Goal: Navigation & Orientation: Find specific page/section

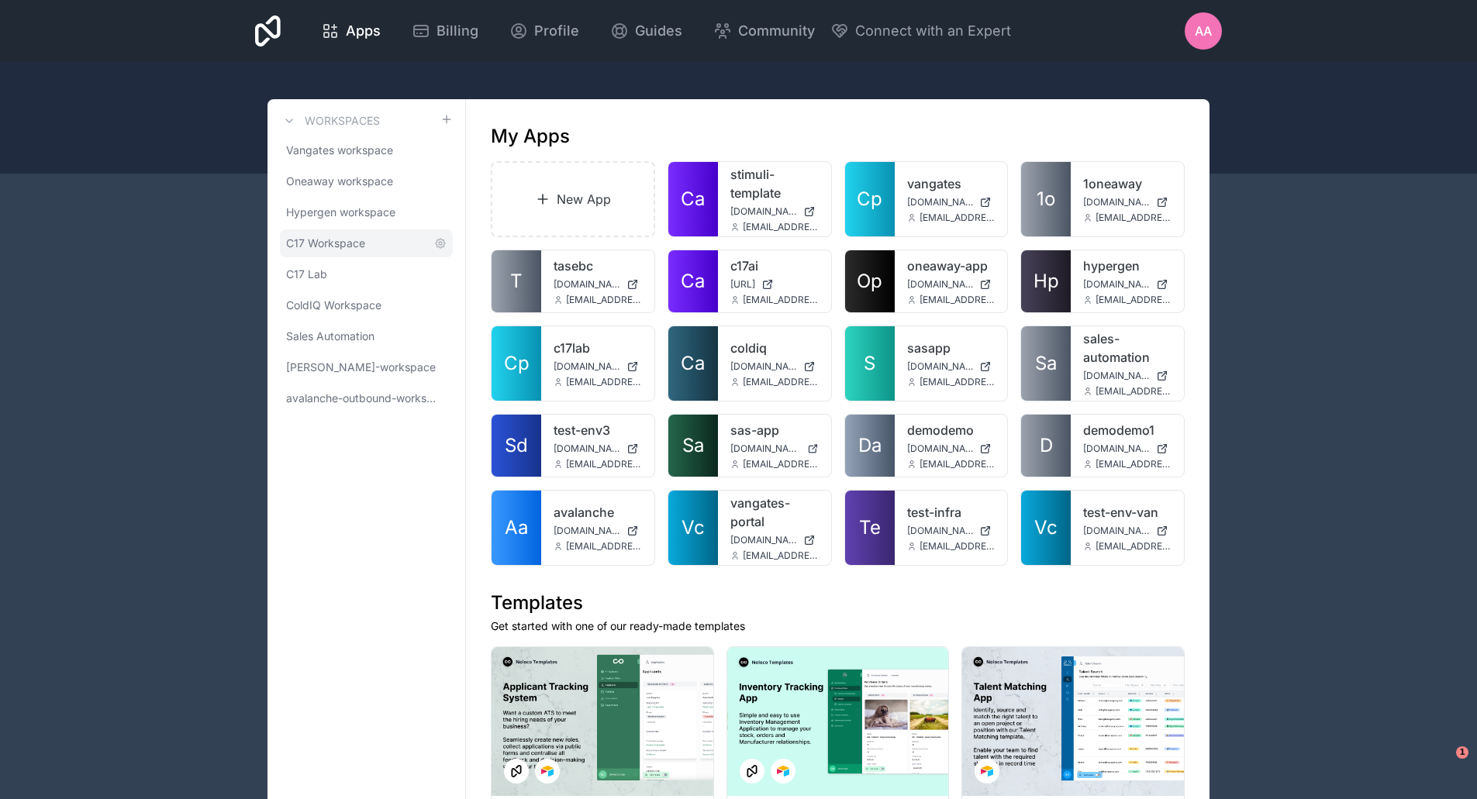
click at [351, 248] on span "C17 Workspace" at bounding box center [325, 244] width 79 height 16
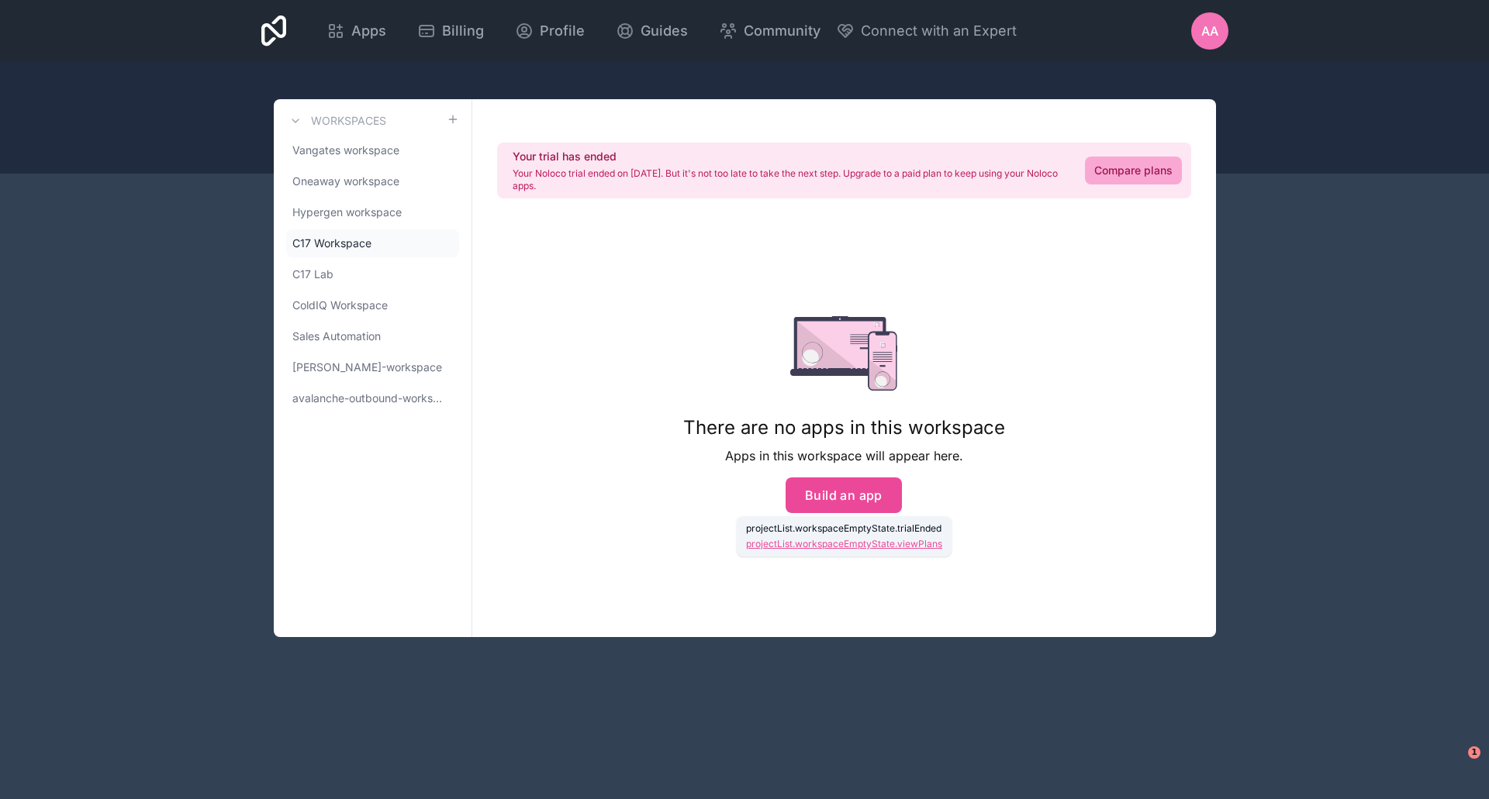
drag, startPoint x: 274, startPoint y: 285, endPoint x: 284, endPoint y: 277, distance: 12.6
click at [274, 285] on div "Workspaces Vangates workspace Oneaway workspace Hypergen workspace C17 Workspac…" at bounding box center [373, 368] width 199 height 538
click at [296, 269] on span "C17 Lab" at bounding box center [312, 275] width 41 height 16
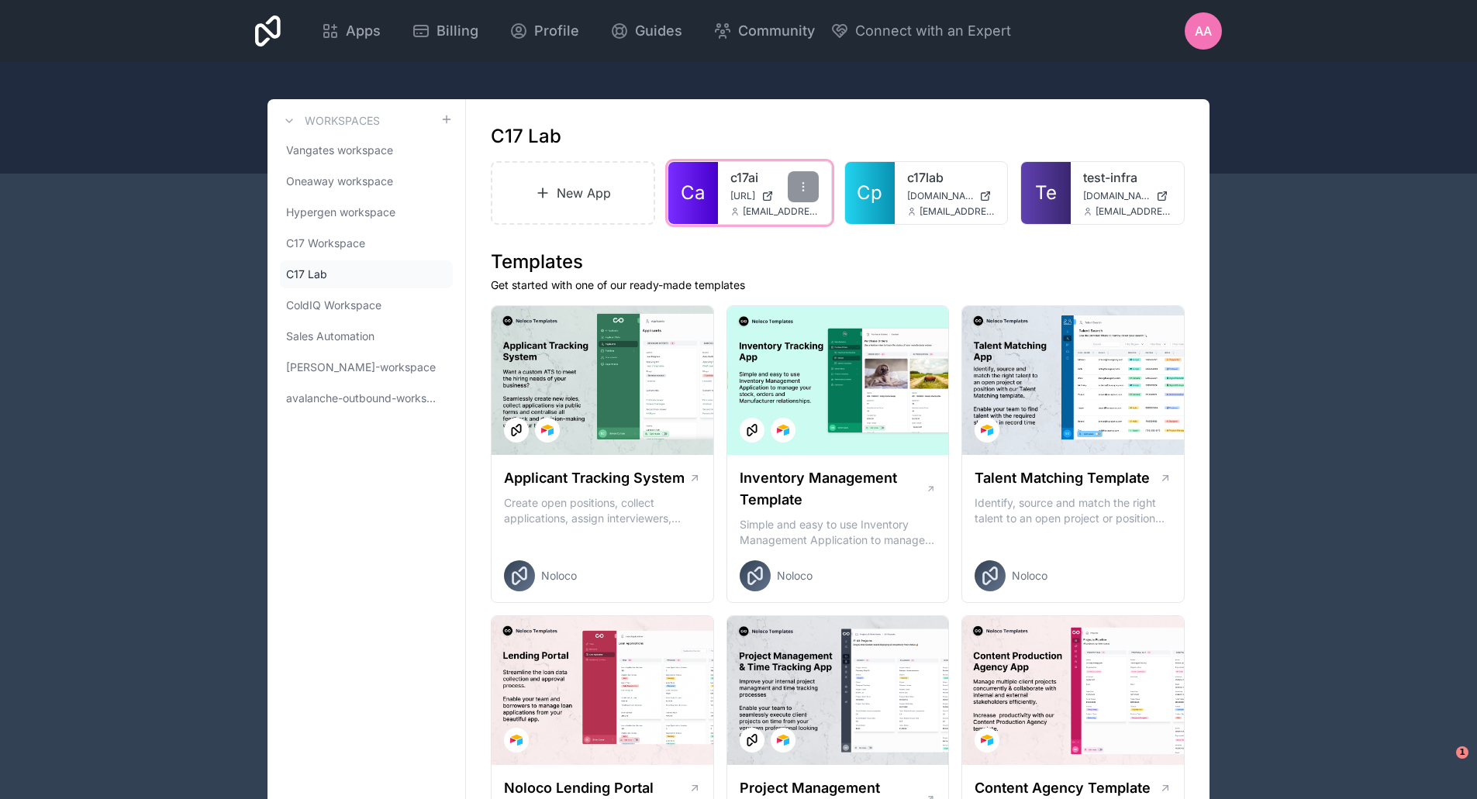
click at [713, 188] on link "Ca" at bounding box center [693, 193] width 50 height 62
